Goal: Register for event/course

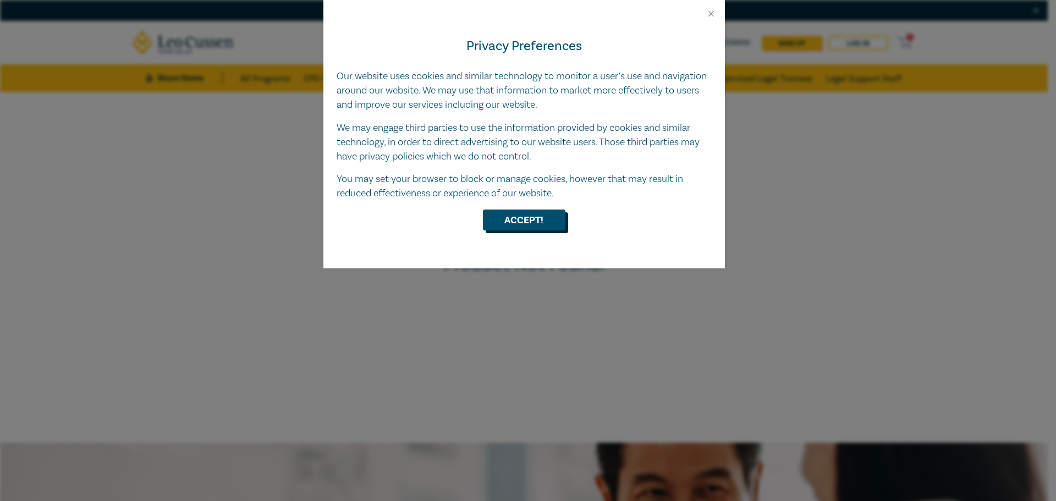
click at [539, 222] on button "Accept!" at bounding box center [524, 220] width 82 height 21
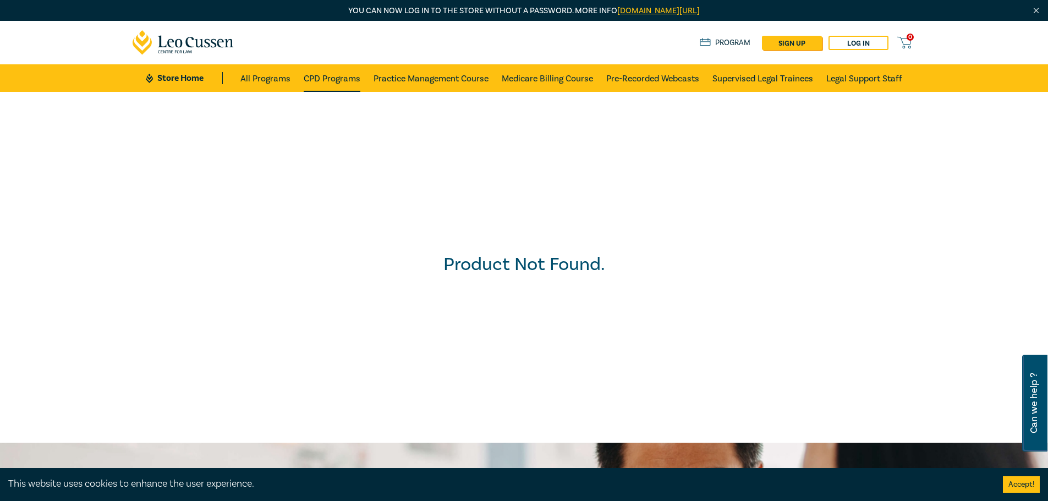
click at [338, 77] on link "CPD Programs" at bounding box center [332, 77] width 57 height 27
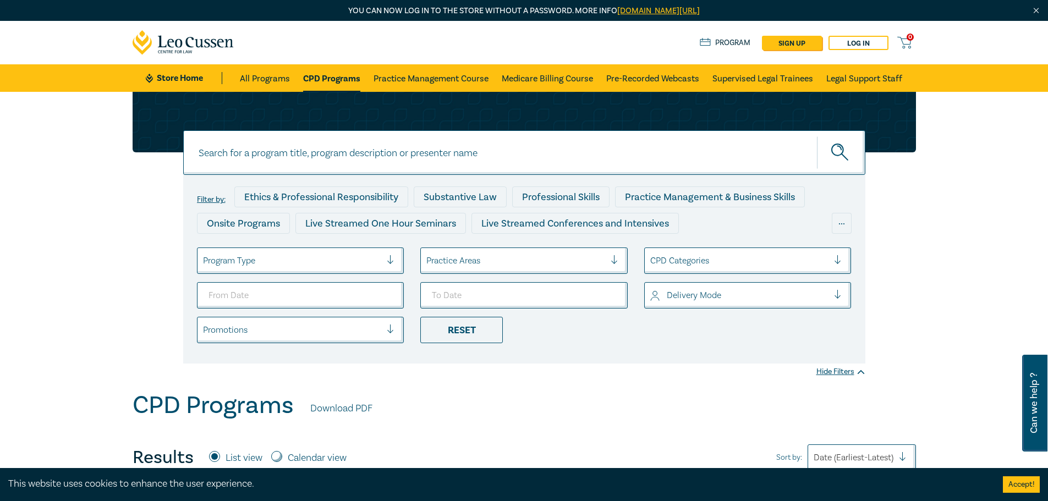
click at [337, 267] on div at bounding box center [292, 261] width 179 height 14
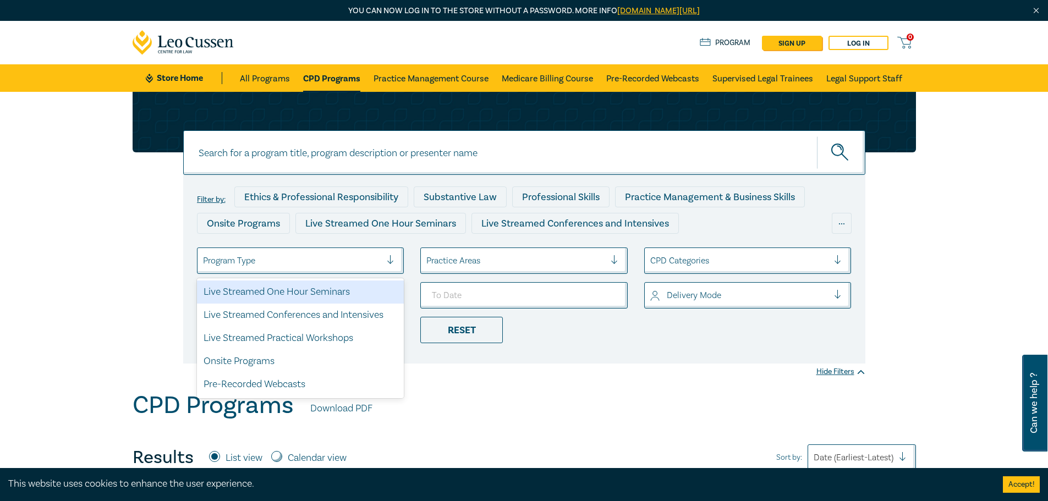
click at [337, 267] on div at bounding box center [292, 261] width 179 height 14
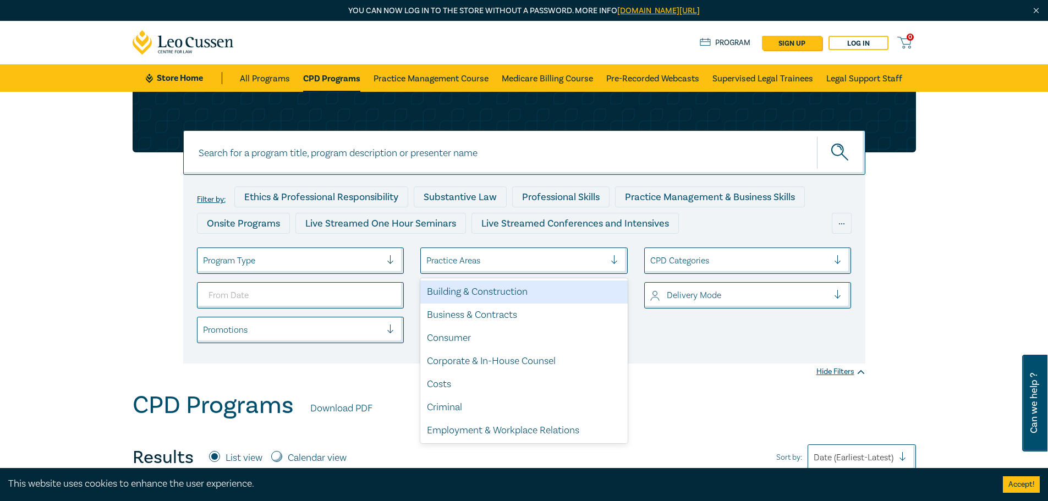
click at [467, 263] on div at bounding box center [515, 261] width 179 height 14
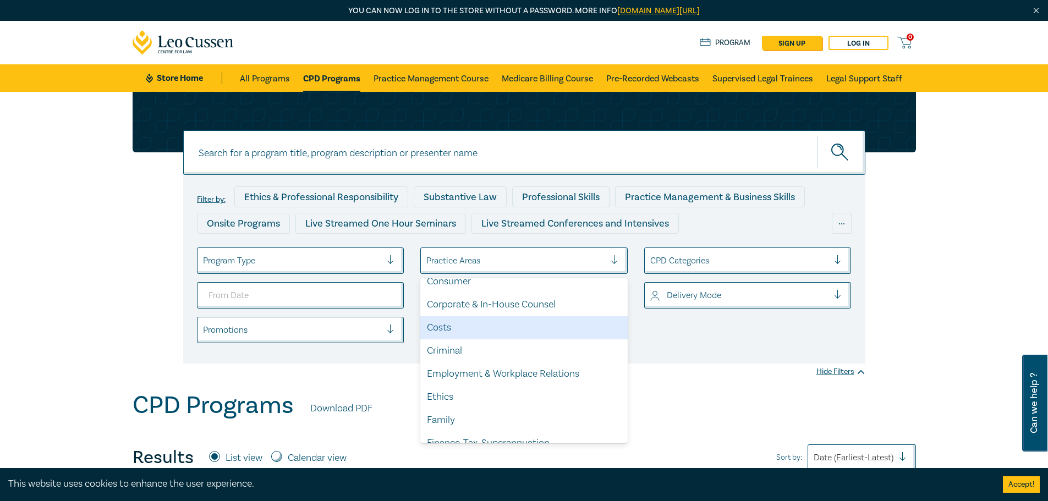
scroll to position [165, 0]
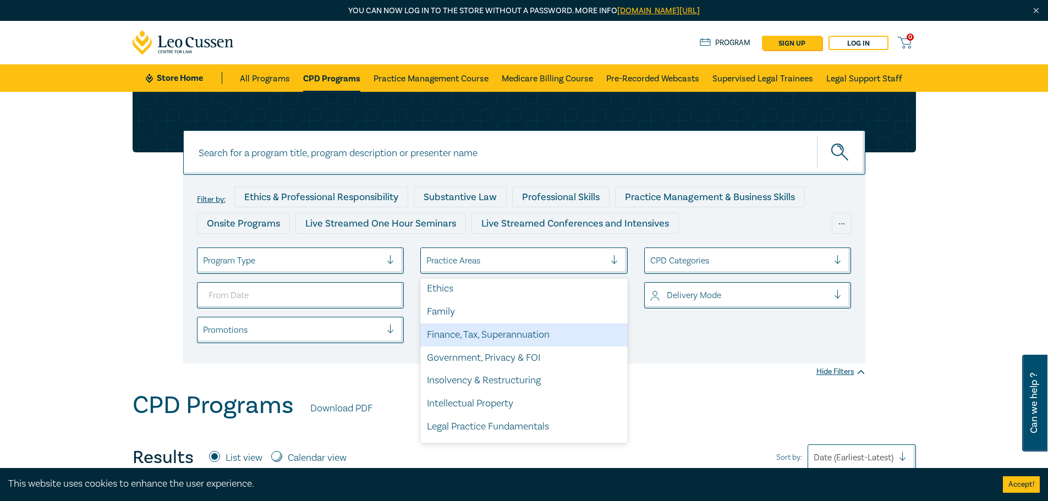
click at [499, 334] on div "Finance, Tax, Superannuation" at bounding box center [523, 334] width 207 height 23
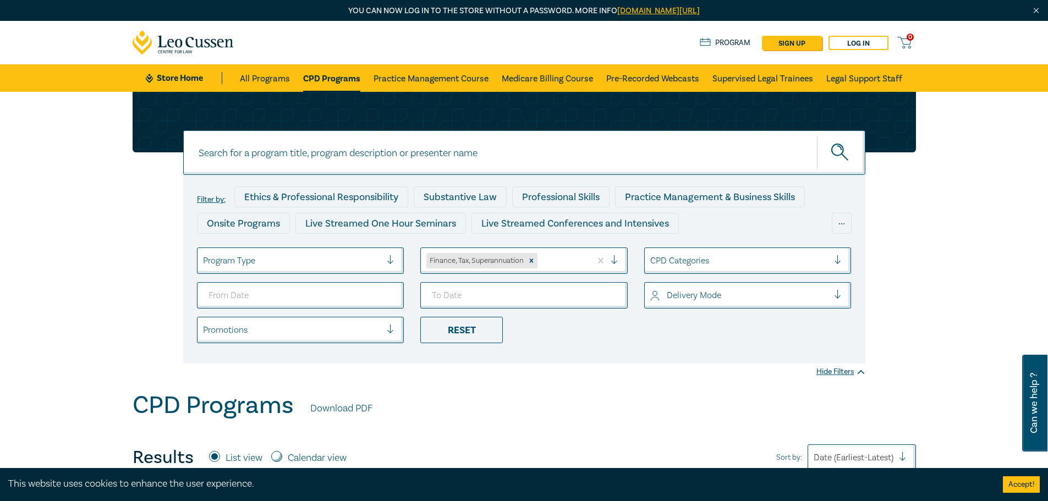
click at [842, 157] on icon "submit" at bounding box center [840, 153] width 19 height 19
click at [327, 153] on input at bounding box center [524, 152] width 682 height 45
type input "Taxation essentials"
click at [817, 136] on button "submit" at bounding box center [841, 153] width 48 height 34
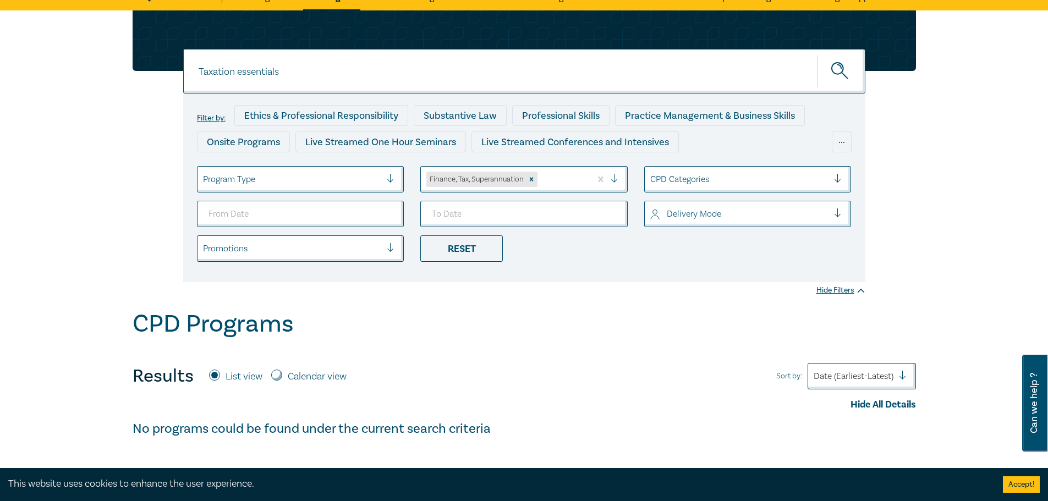
scroll to position [55, 0]
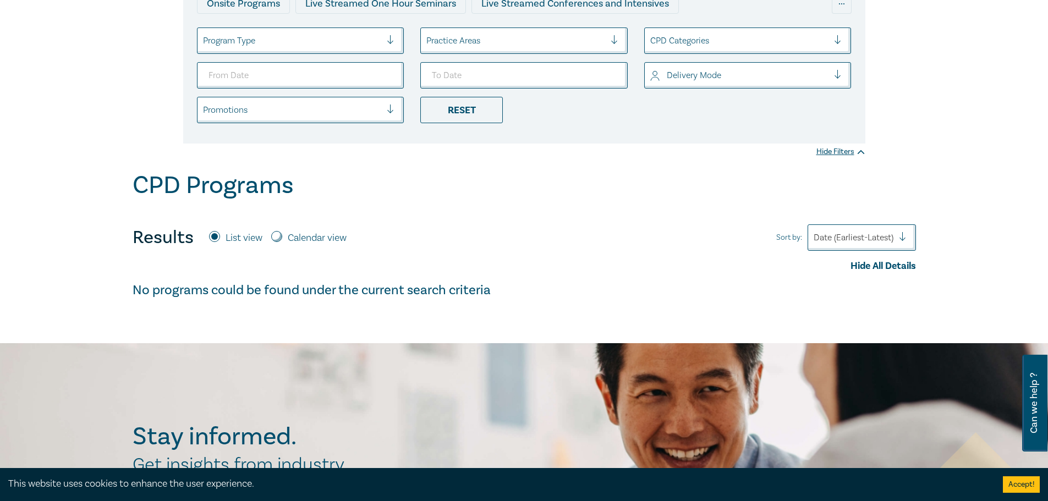
scroll to position [55, 0]
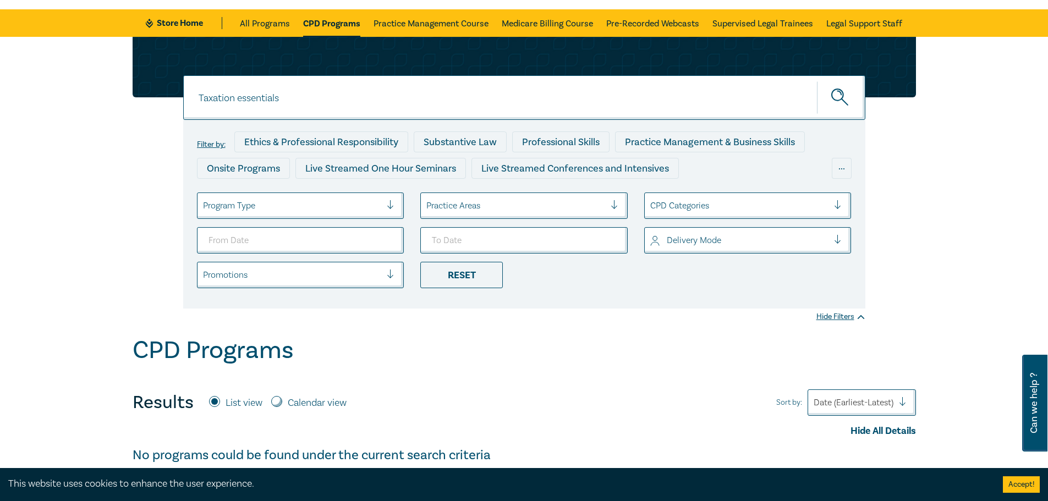
click at [842, 102] on icon "submit" at bounding box center [840, 98] width 19 height 19
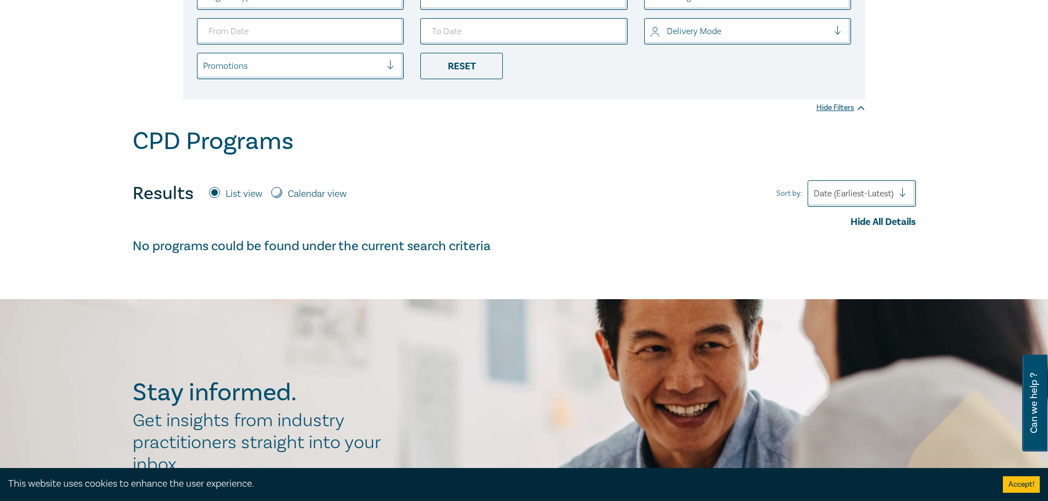
scroll to position [47, 0]
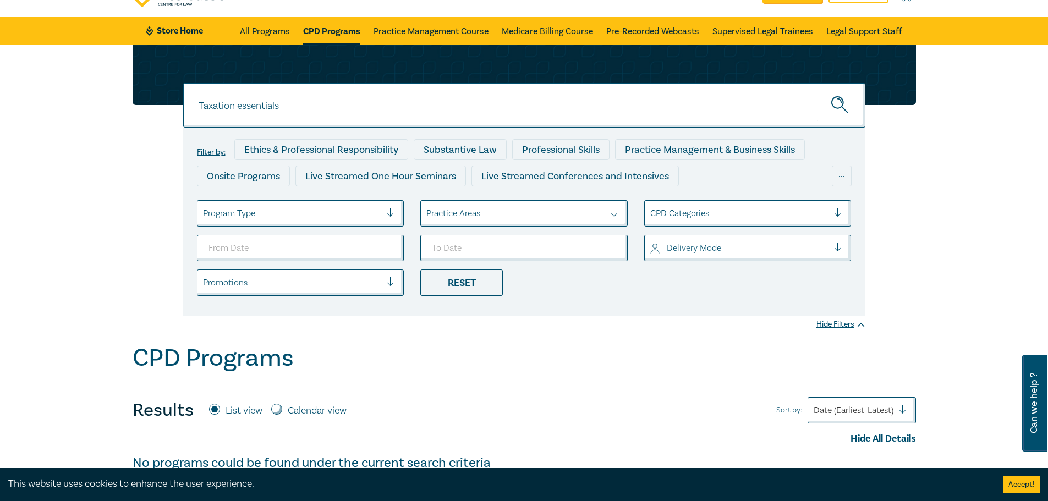
scroll to position [55, 0]
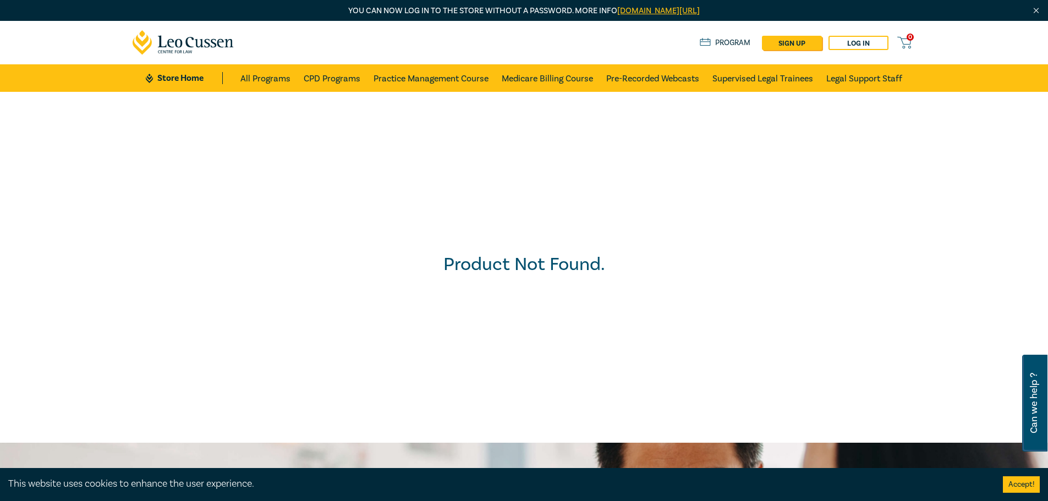
click at [739, 40] on link "Program" at bounding box center [724, 43] width 51 height 12
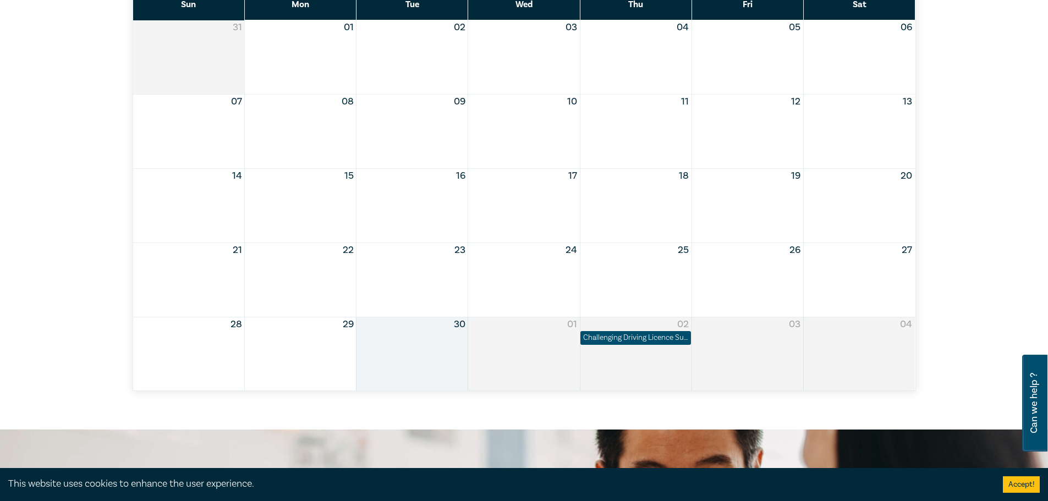
scroll to position [440, 0]
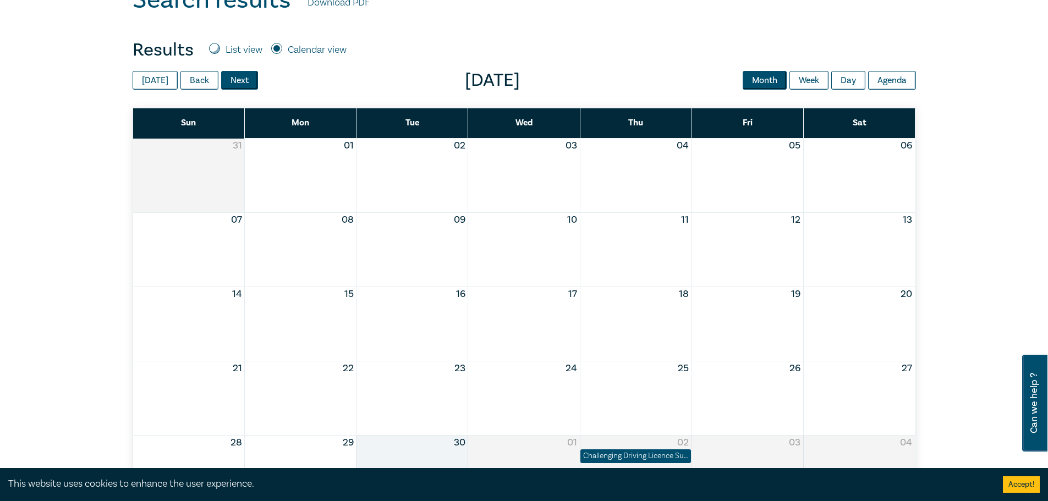
click at [237, 76] on button "Next" at bounding box center [239, 80] width 37 height 19
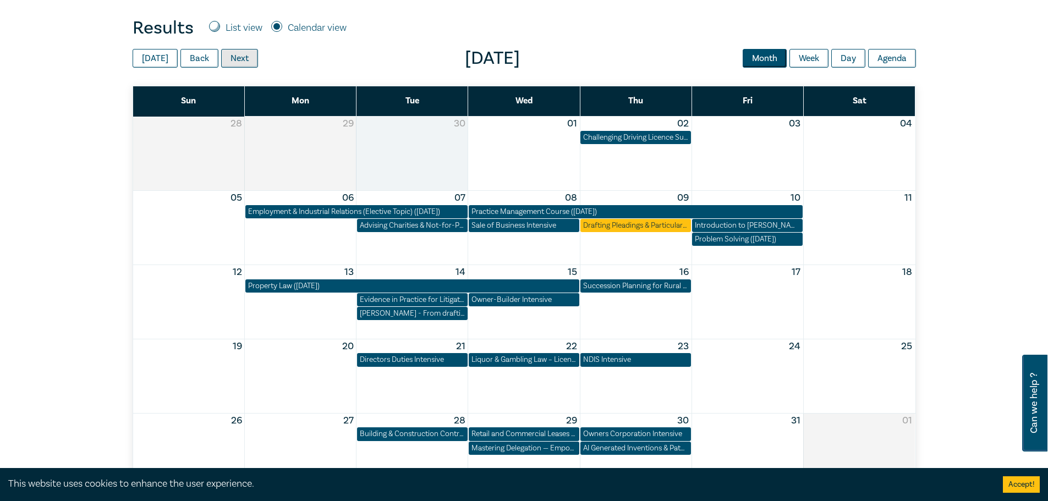
scroll to position [495, 0]
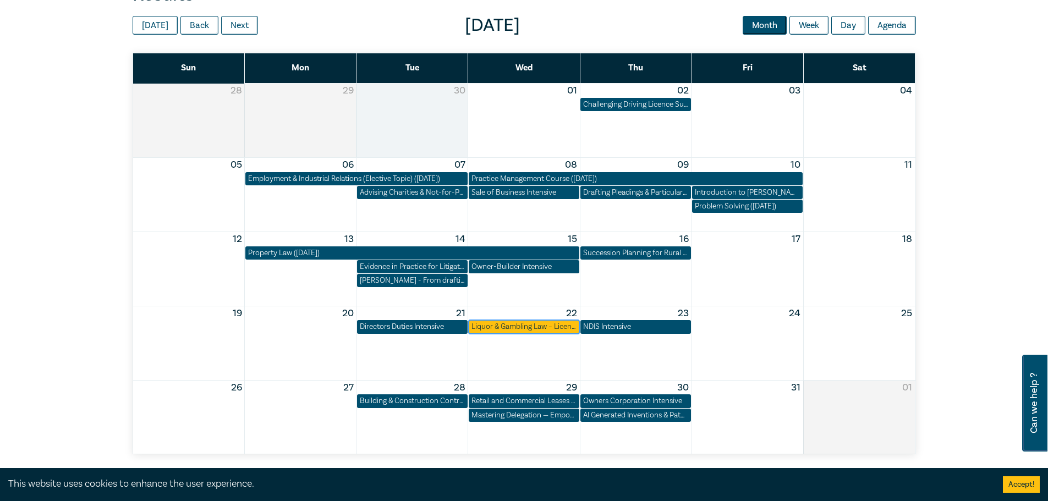
drag, startPoint x: 491, startPoint y: 327, endPoint x: 479, endPoint y: 330, distance: 12.5
click at [477, 330] on div "Liquor & Gambling Law – Licensing, Compliance & Regulations" at bounding box center [523, 326] width 105 height 11
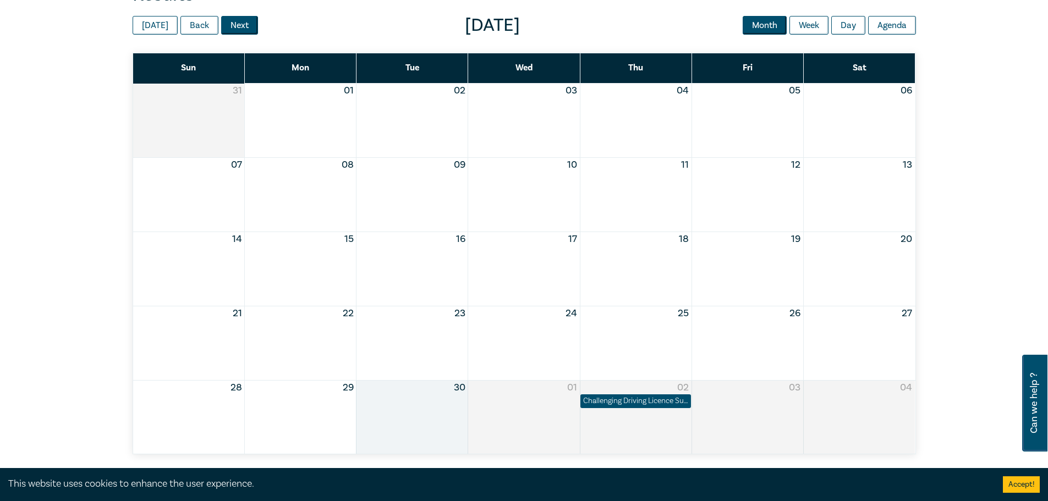
click at [233, 23] on button "Next" at bounding box center [239, 25] width 37 height 19
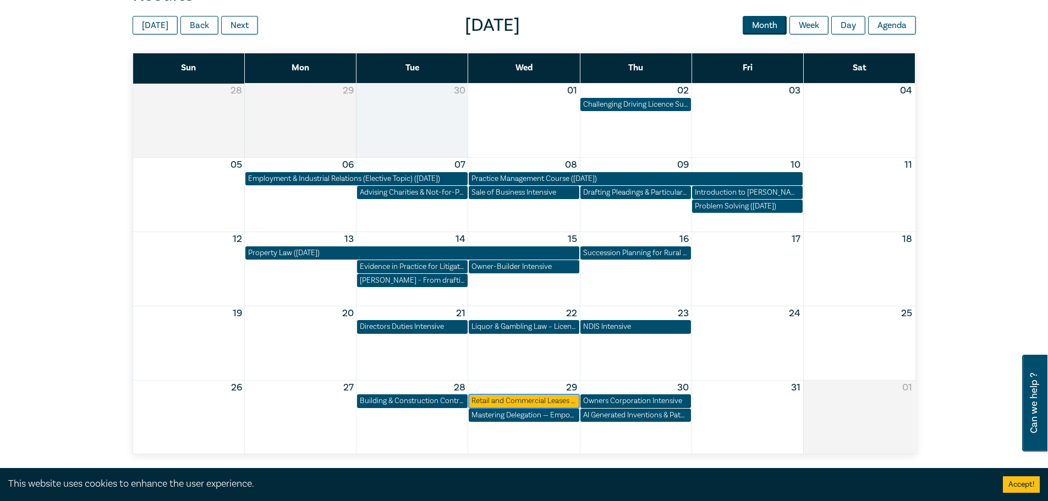
click at [491, 400] on div "Retail and Commercial Leases - A Practical Guide ([DATE])" at bounding box center [523, 400] width 105 height 11
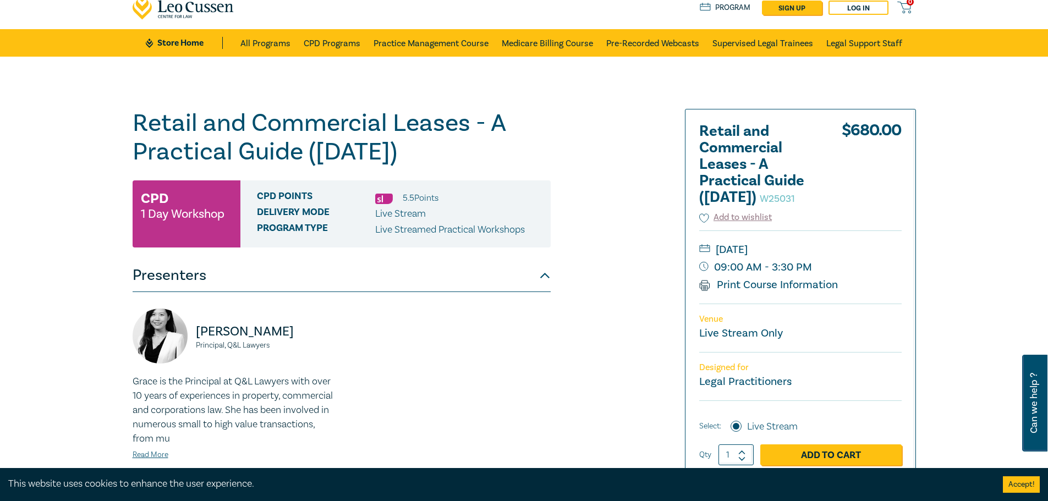
scroll to position [55, 0]
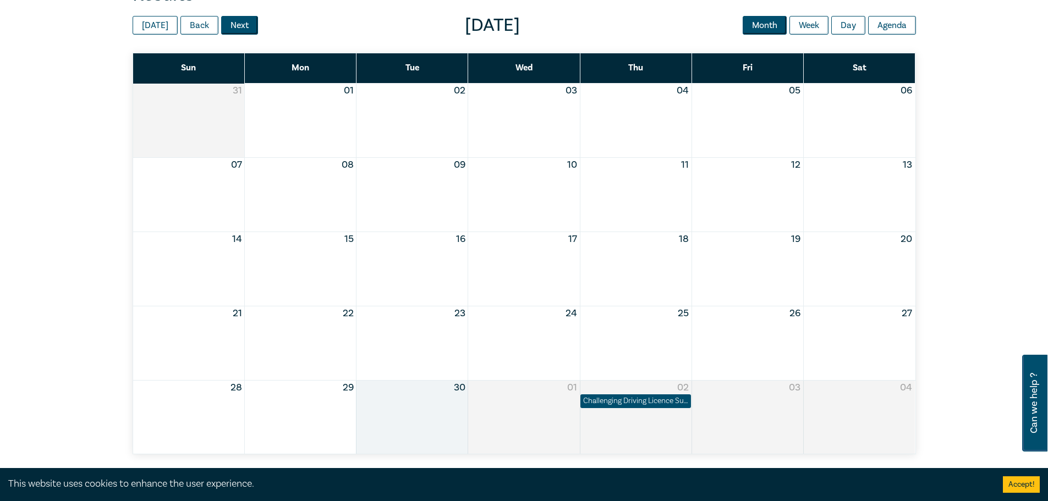
click at [238, 27] on button "Next" at bounding box center [239, 25] width 37 height 19
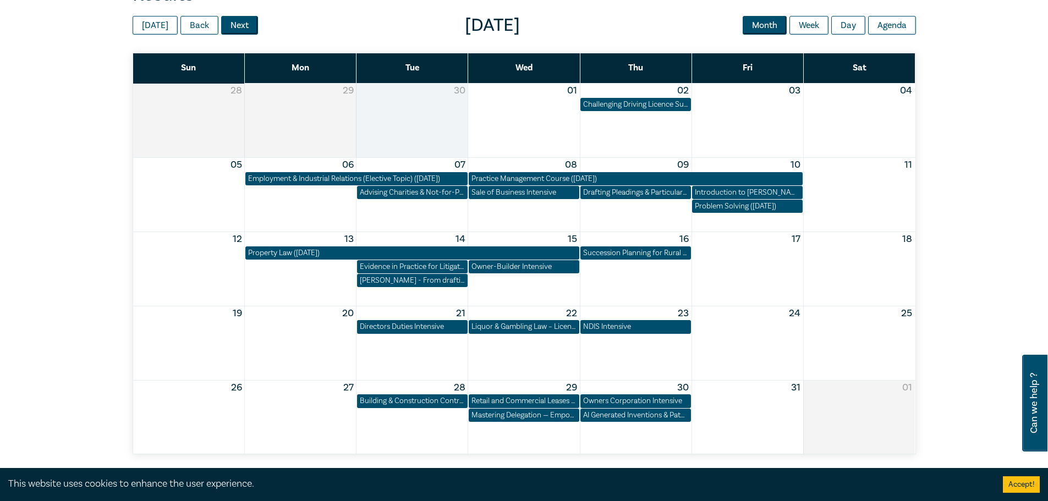
click at [229, 27] on button "Next" at bounding box center [239, 25] width 37 height 19
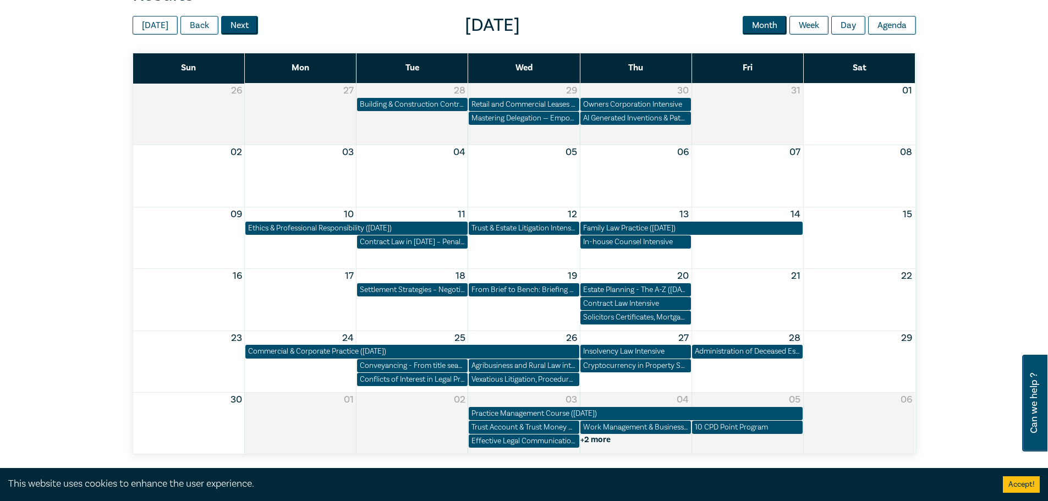
click at [242, 25] on button "Next" at bounding box center [239, 25] width 37 height 19
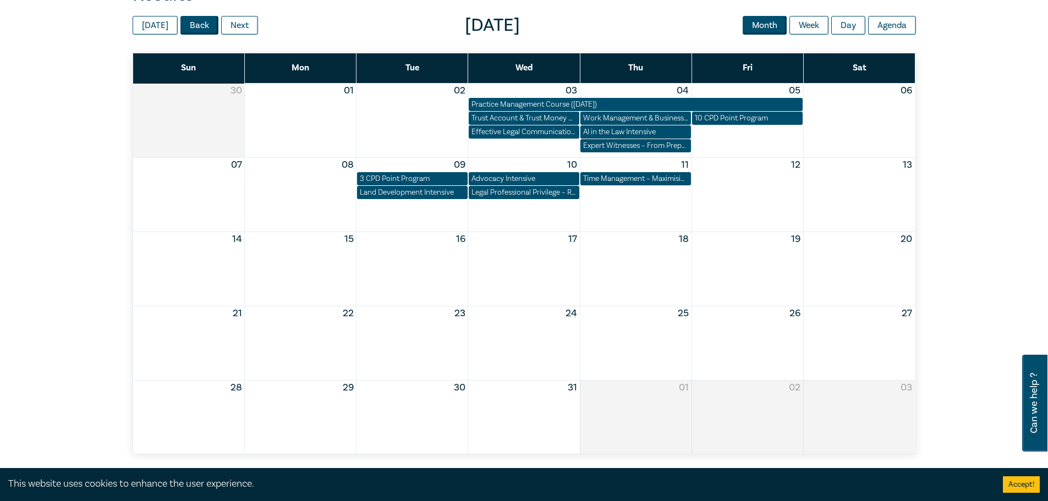
click at [199, 24] on button "Back" at bounding box center [199, 25] width 38 height 19
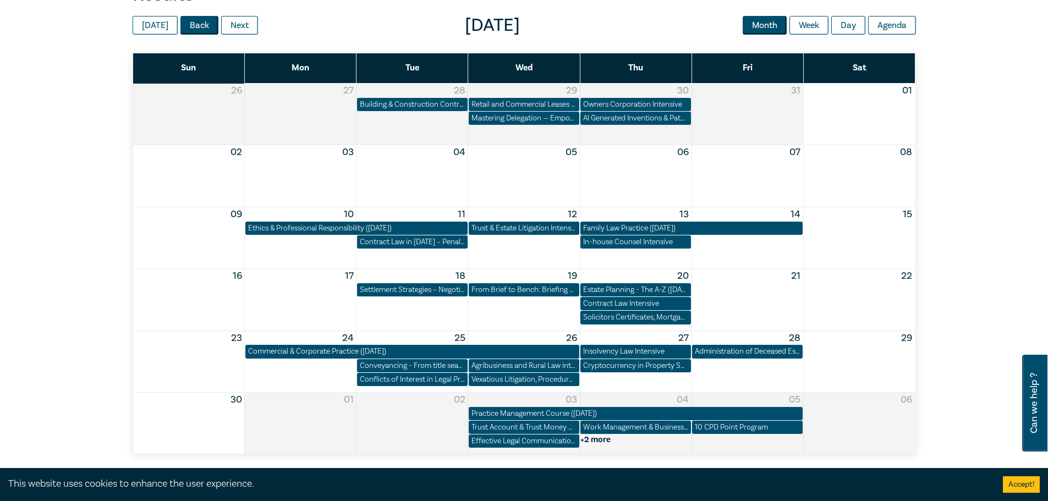
click at [199, 24] on button "Back" at bounding box center [199, 25] width 38 height 19
